Goal: Information Seeking & Learning: Understand process/instructions

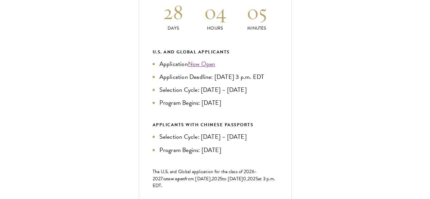
scroll to position [312, 0]
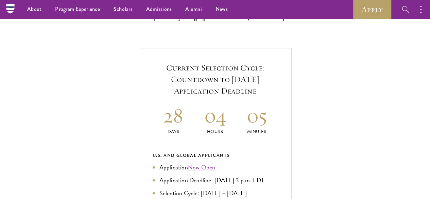
scroll to position [208, 0]
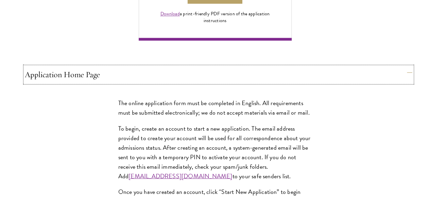
scroll to position [529, 0]
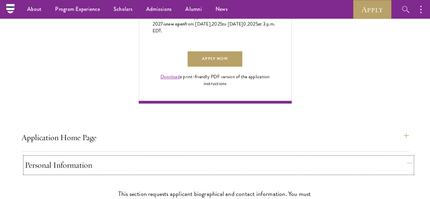
scroll to position [466, 0]
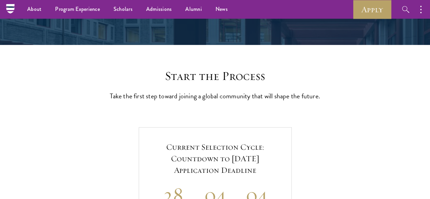
scroll to position [118, 0]
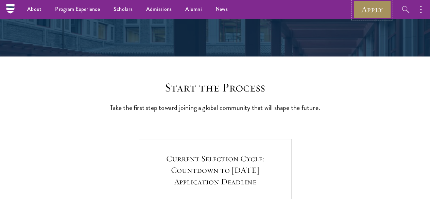
click at [364, 13] on link "Apply" at bounding box center [372, 9] width 38 height 19
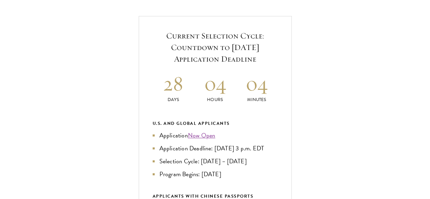
scroll to position [241, 0]
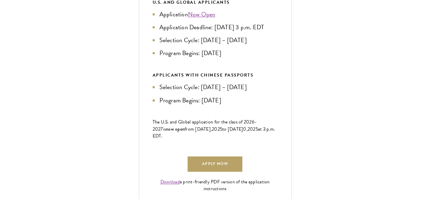
scroll to position [366, 0]
